Goal: Information Seeking & Learning: Learn about a topic

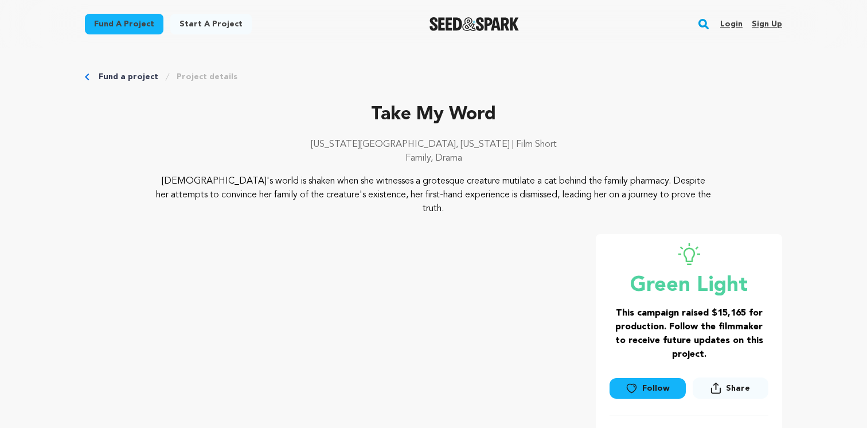
click at [707, 20] on rect "button" at bounding box center [704, 24] width 14 height 14
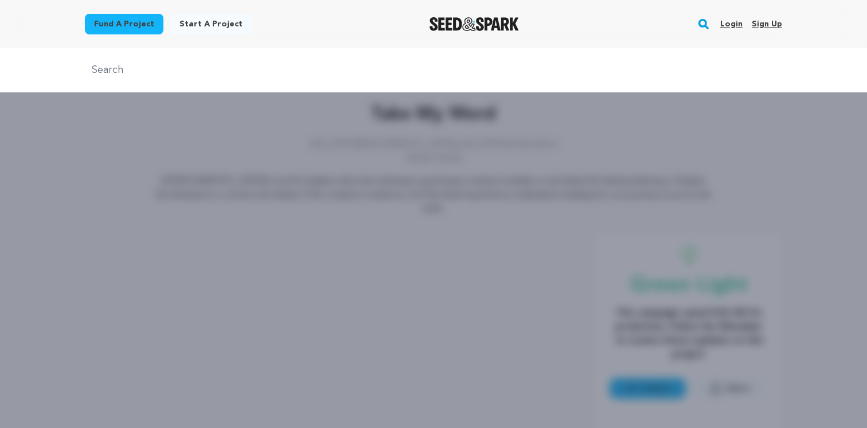
type input "arable"
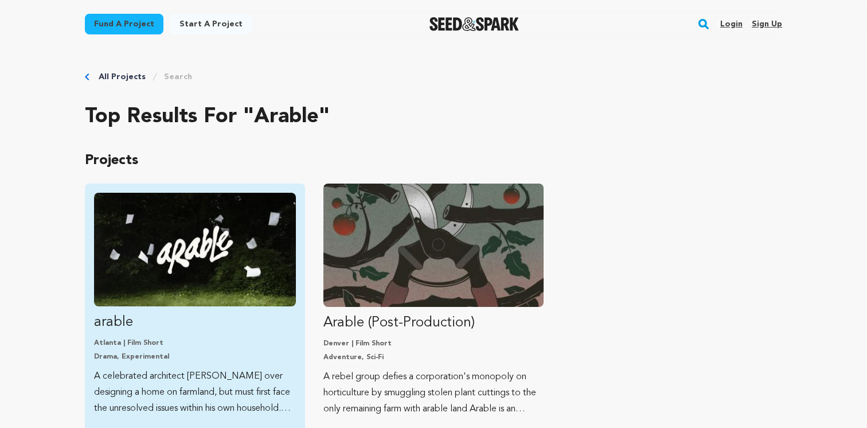
click at [158, 244] on img "Fund arable" at bounding box center [195, 250] width 202 height 114
